Goal: Check status: Check status

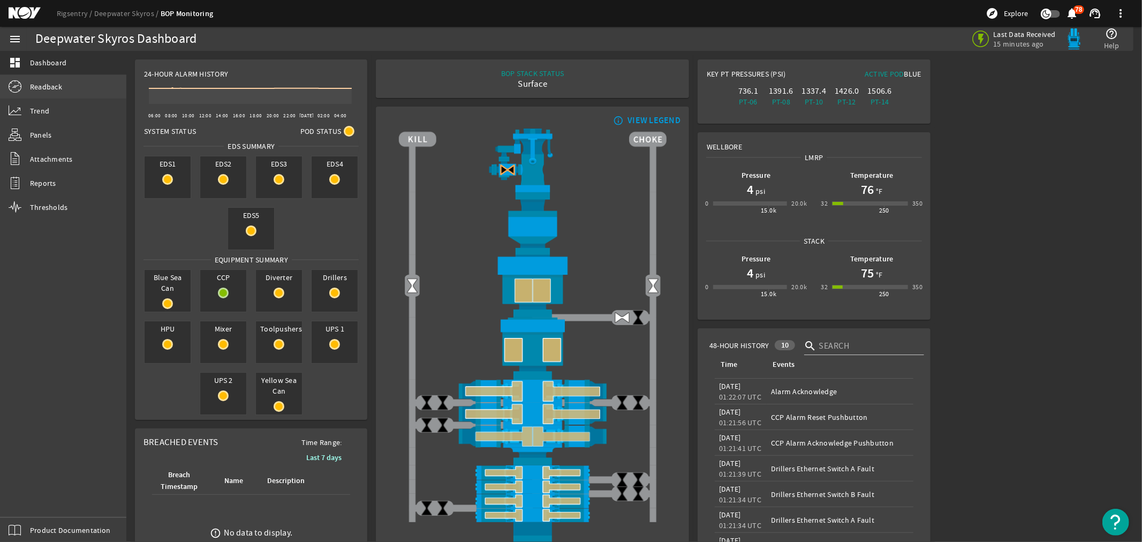
click at [36, 82] on span "Readback" at bounding box center [46, 86] width 32 height 11
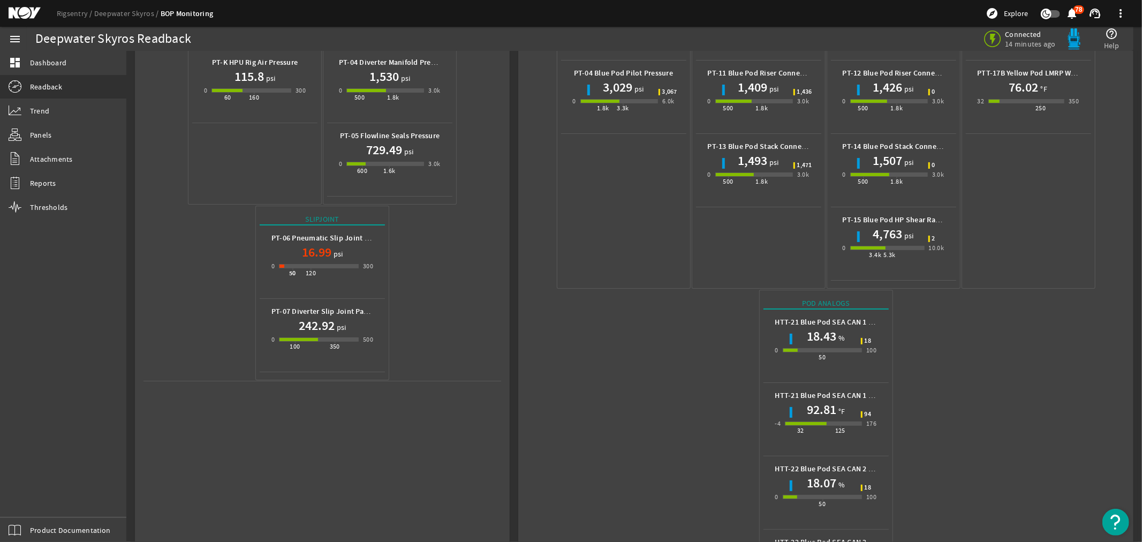
scroll to position [350, 0]
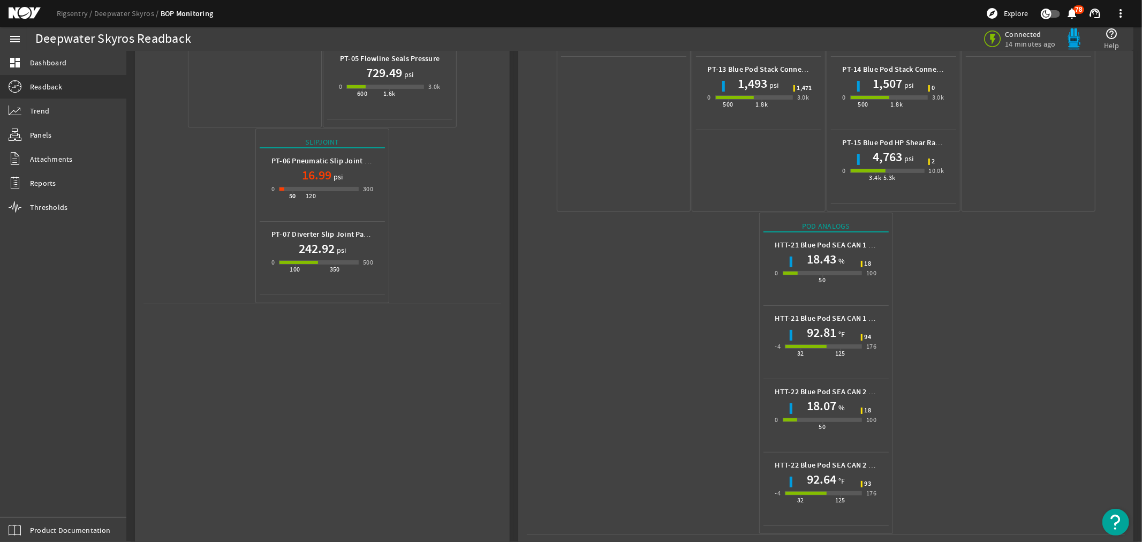
click at [15, 9] on mat-icon at bounding box center [33, 13] width 48 height 13
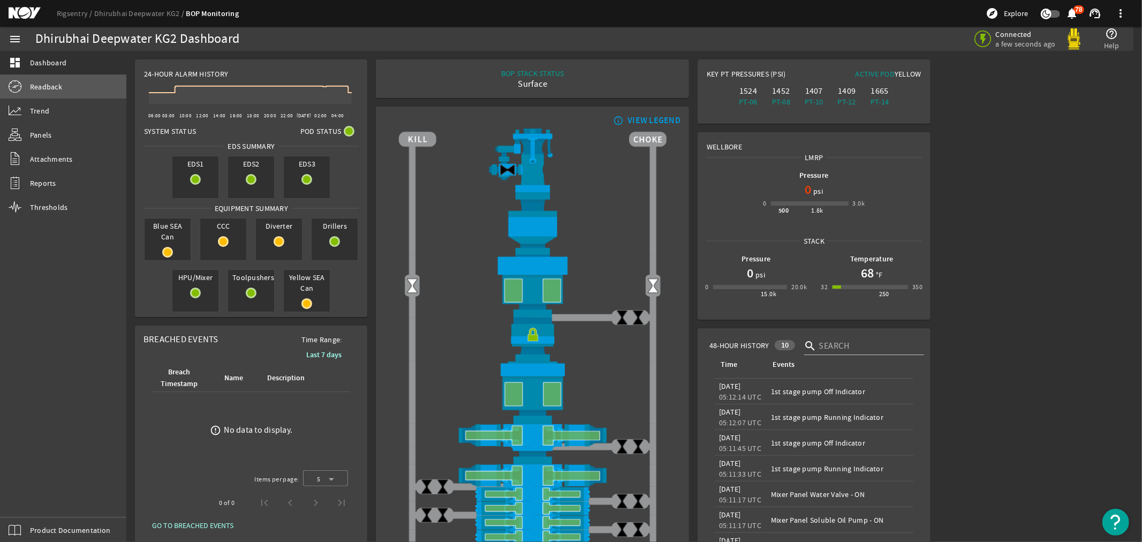
click at [42, 85] on span "Readback" at bounding box center [46, 86] width 32 height 11
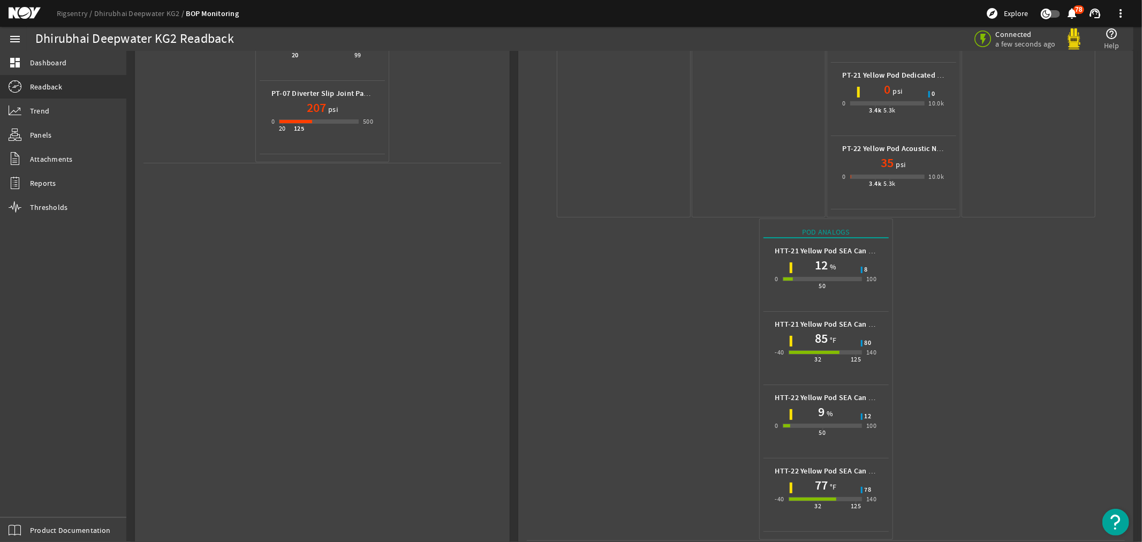
scroll to position [496, 0]
click at [21, 12] on mat-icon at bounding box center [33, 13] width 48 height 13
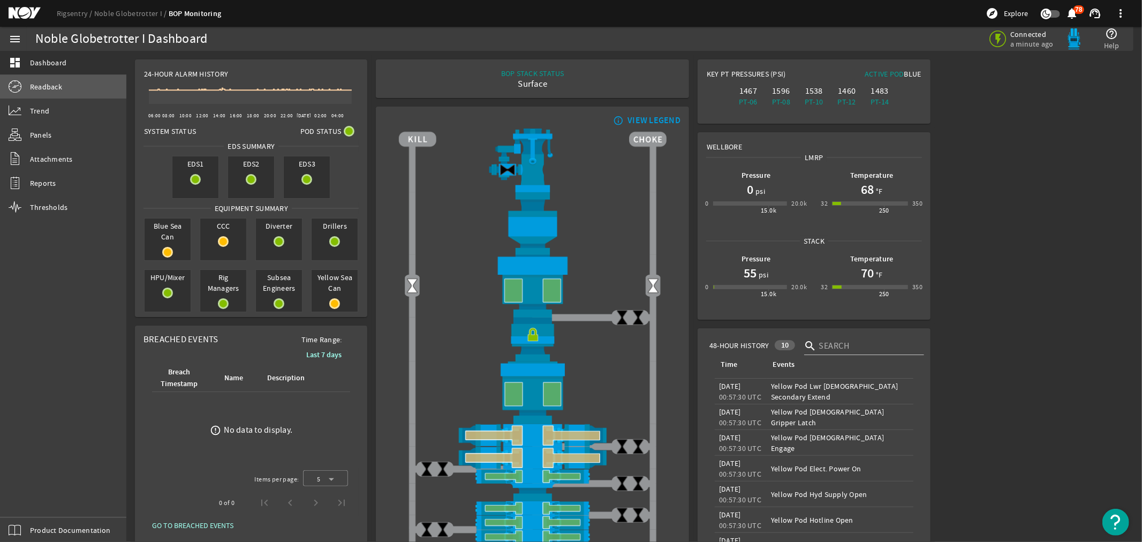
click at [52, 87] on span "Readback" at bounding box center [46, 86] width 32 height 11
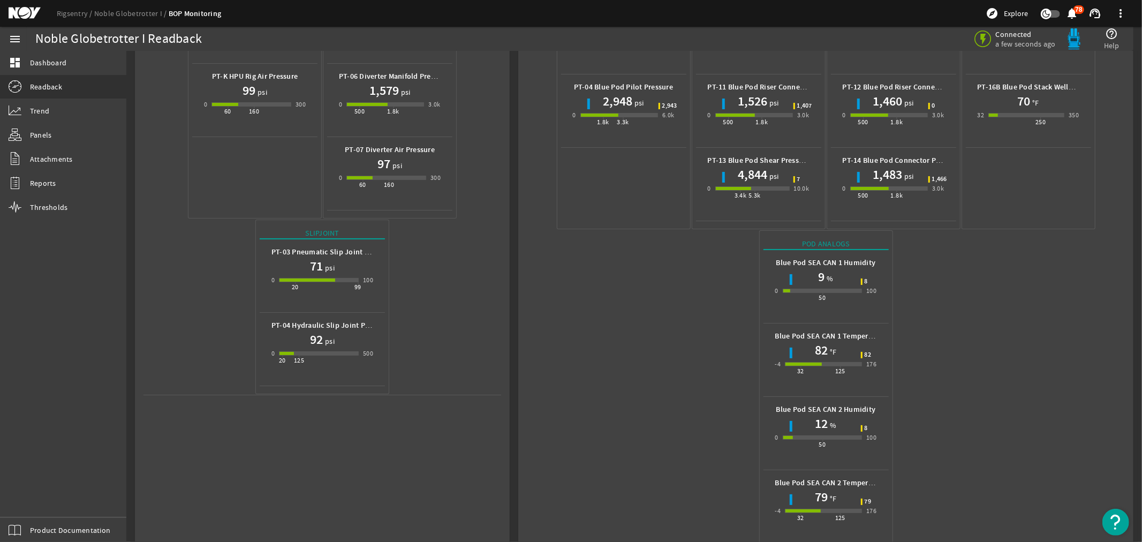
scroll to position [276, 0]
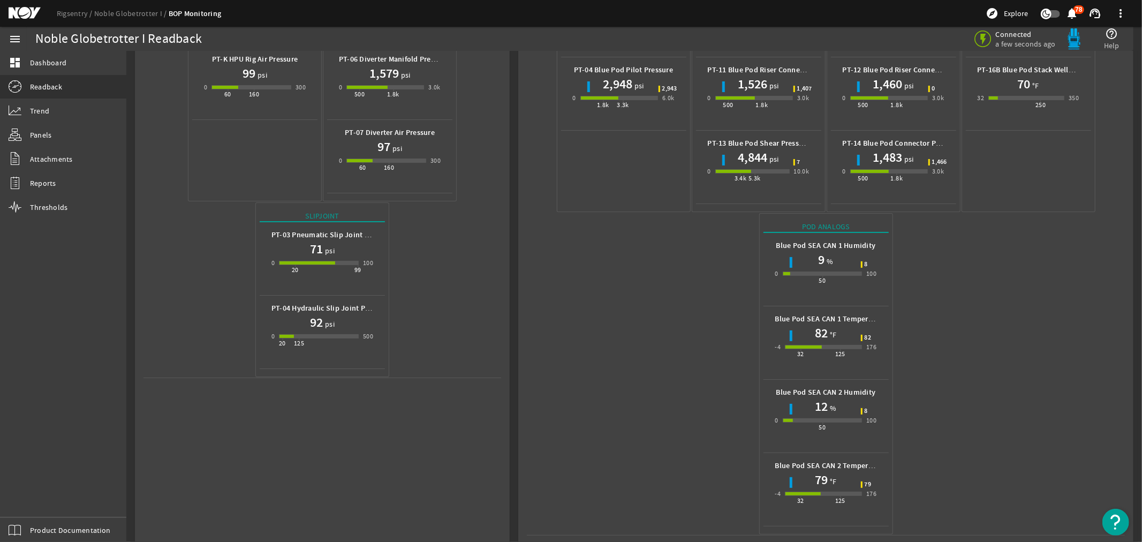
click at [26, 12] on mat-icon at bounding box center [33, 13] width 48 height 13
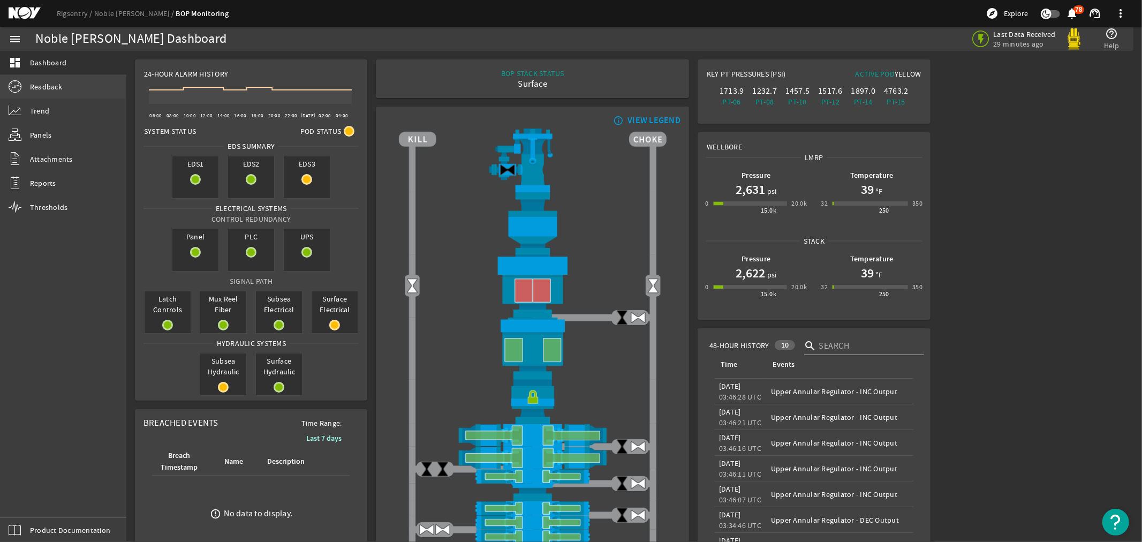
click at [50, 84] on span "Readback" at bounding box center [46, 86] width 32 height 11
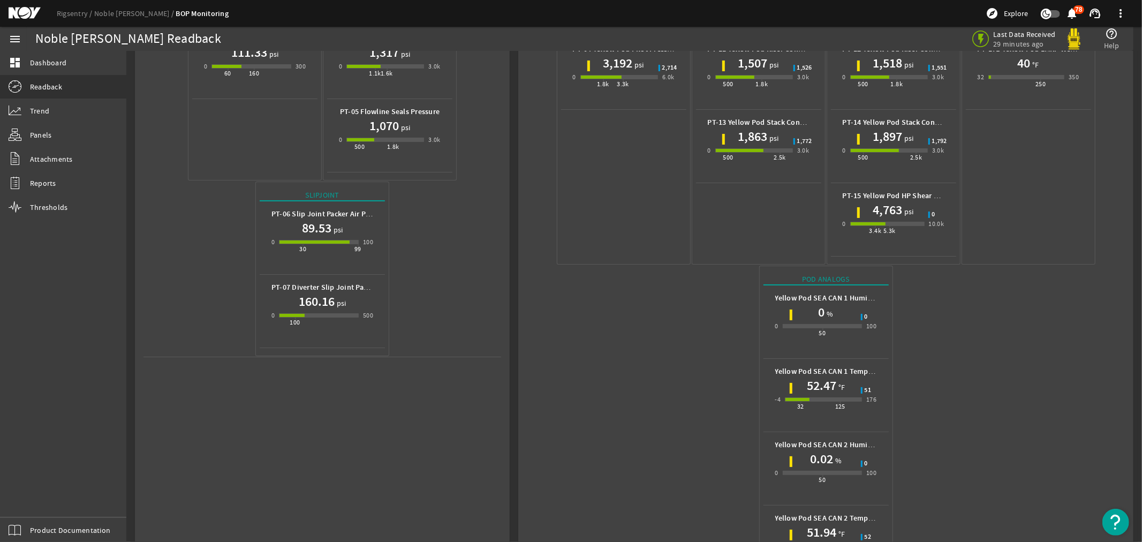
scroll to position [350, 0]
